Goal: Task Accomplishment & Management: Manage account settings

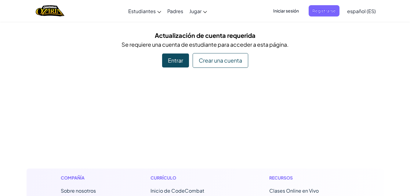
click at [184, 56] on div "Entrar" at bounding box center [175, 60] width 27 height 14
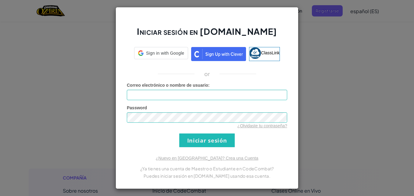
click at [189, 88] on label "Correo electrónico o nombre de usuario :" at bounding box center [168, 85] width 83 height 6
click at [189, 90] on input "Correo electrónico o nombre de usuario :" at bounding box center [207, 95] width 160 height 10
click at [192, 95] on input "Correo electrónico o nombre de usuario :" at bounding box center [207, 95] width 160 height 10
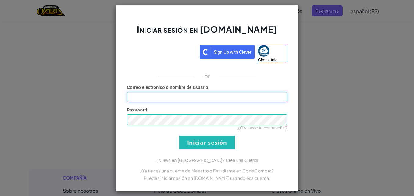
click at [166, 96] on input "Correo electrónico o nombre de usuario :" at bounding box center [207, 97] width 160 height 10
type input "[EMAIL_ADDRESS][DOMAIN_NAME]"
click at [179, 135] on input "Iniciar sesión" at bounding box center [207, 142] width 56 height 14
